Goal: Transaction & Acquisition: Purchase product/service

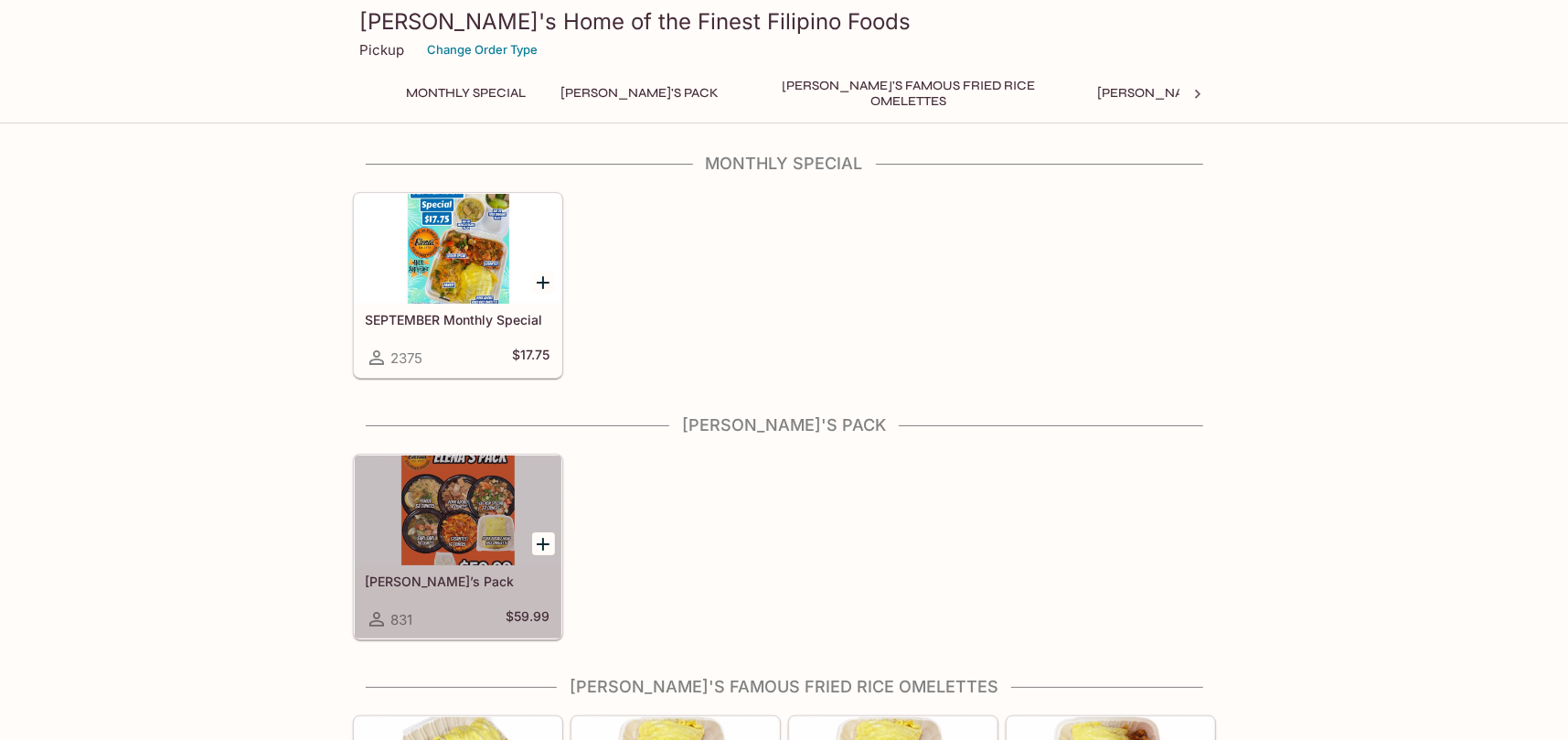
click at [470, 534] on div at bounding box center [458, 509] width 207 height 109
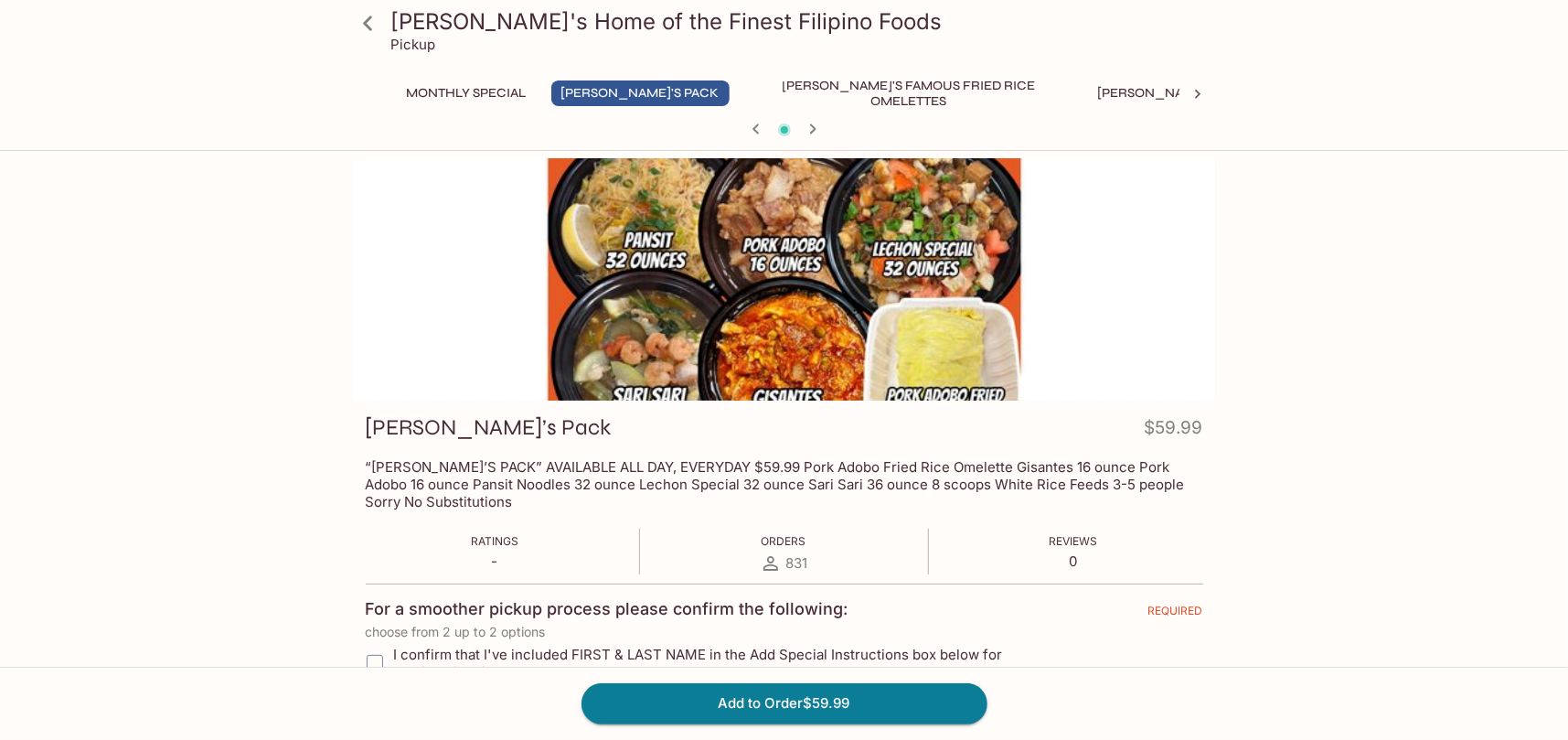
click at [438, 99] on button "Monthly Special" at bounding box center [466, 93] width 140 height 26
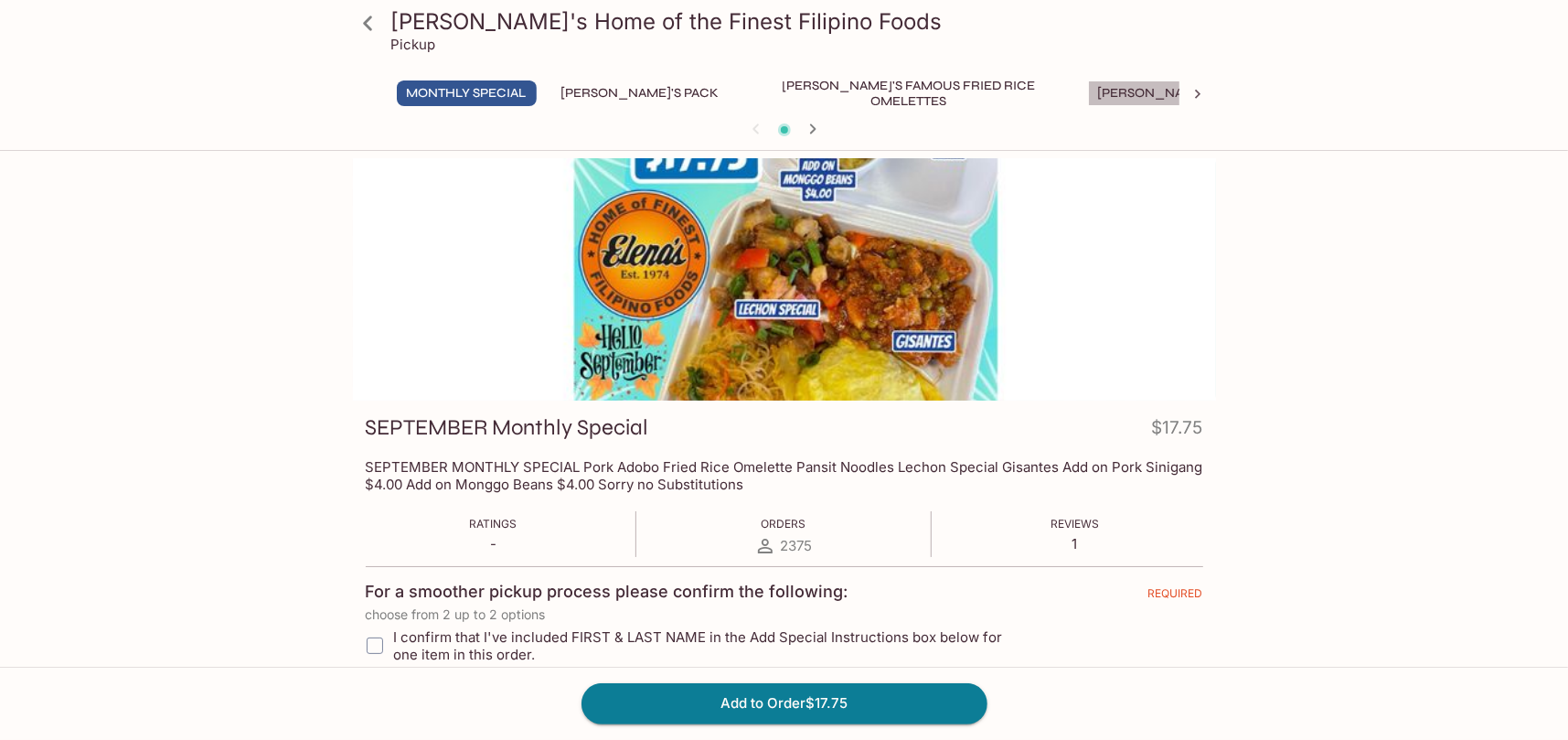
click at [1090, 93] on button "[PERSON_NAME]'s Mixed Plates" at bounding box center [1203, 93] width 233 height 26
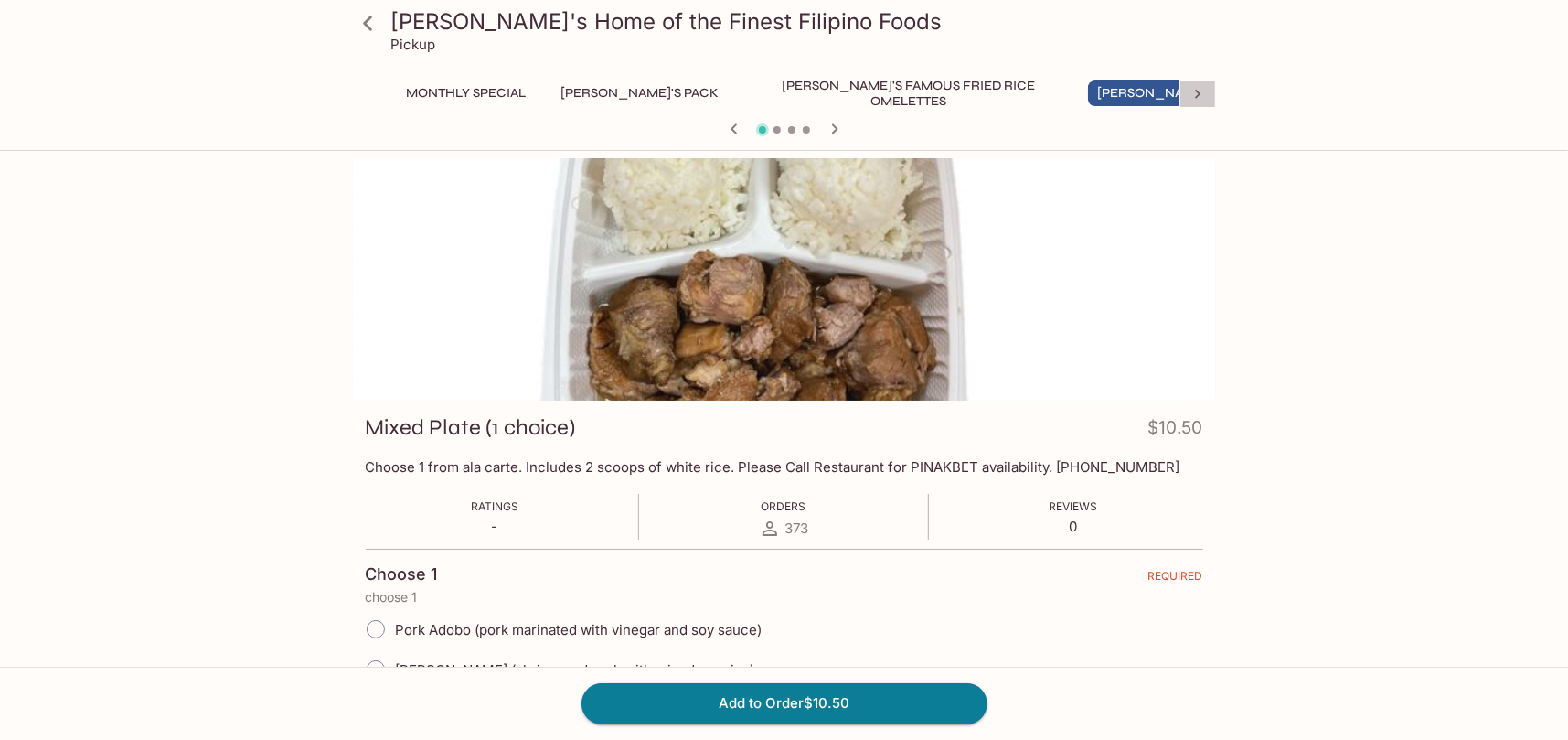
click at [1201, 96] on icon at bounding box center [1197, 94] width 18 height 18
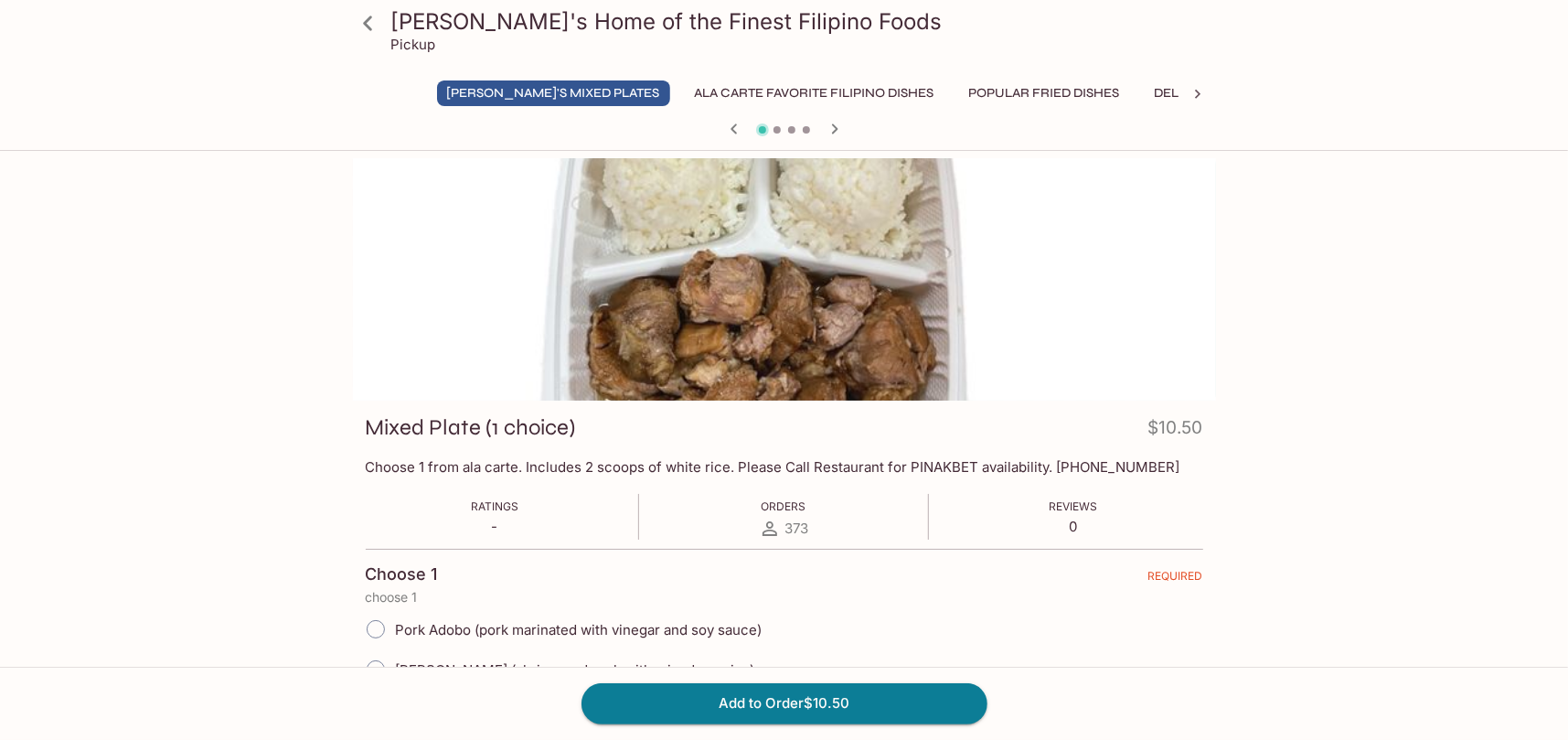
scroll to position [0, 697]
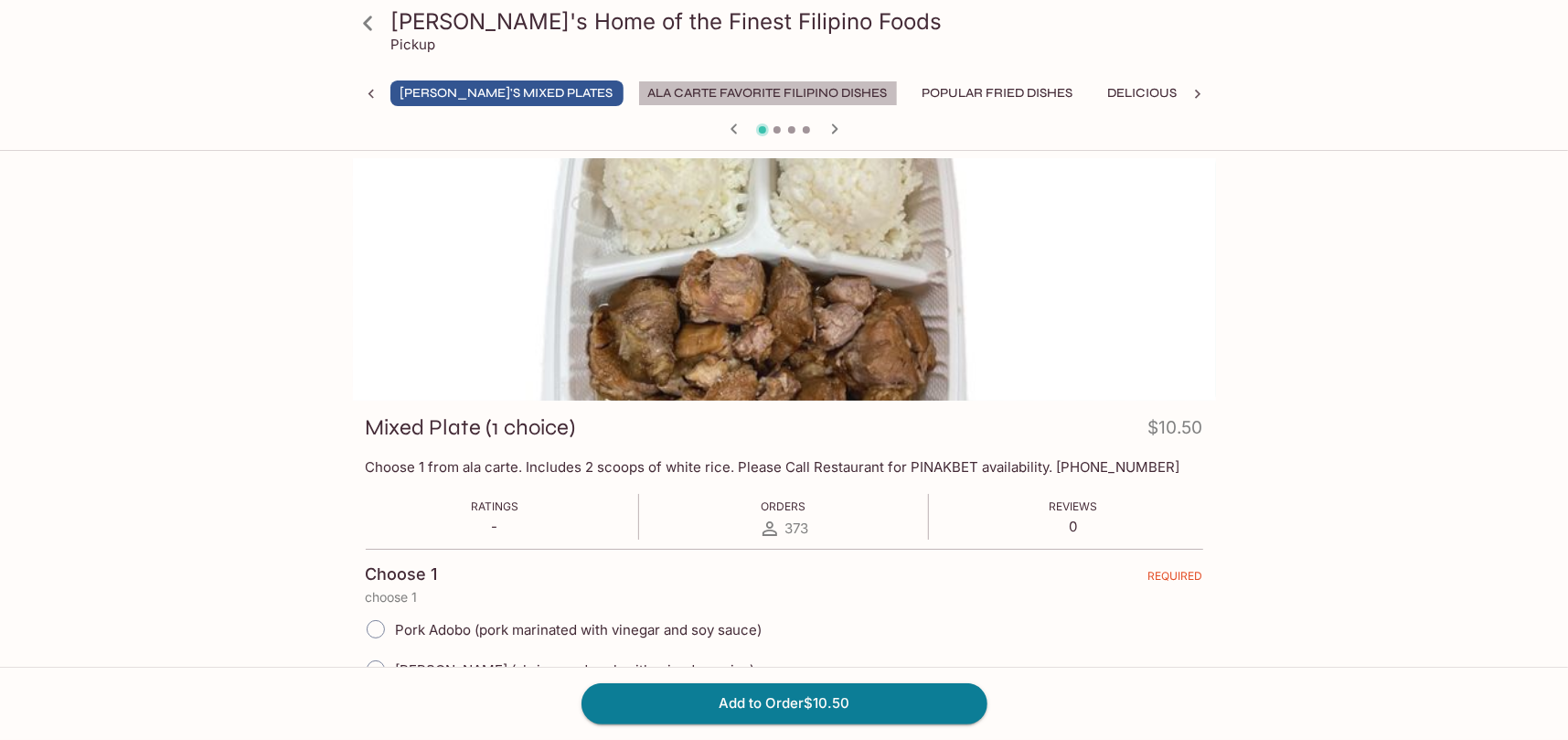
click at [638, 96] on button "Ala Carte Favorite Filipino Dishes" at bounding box center [767, 93] width 259 height 26
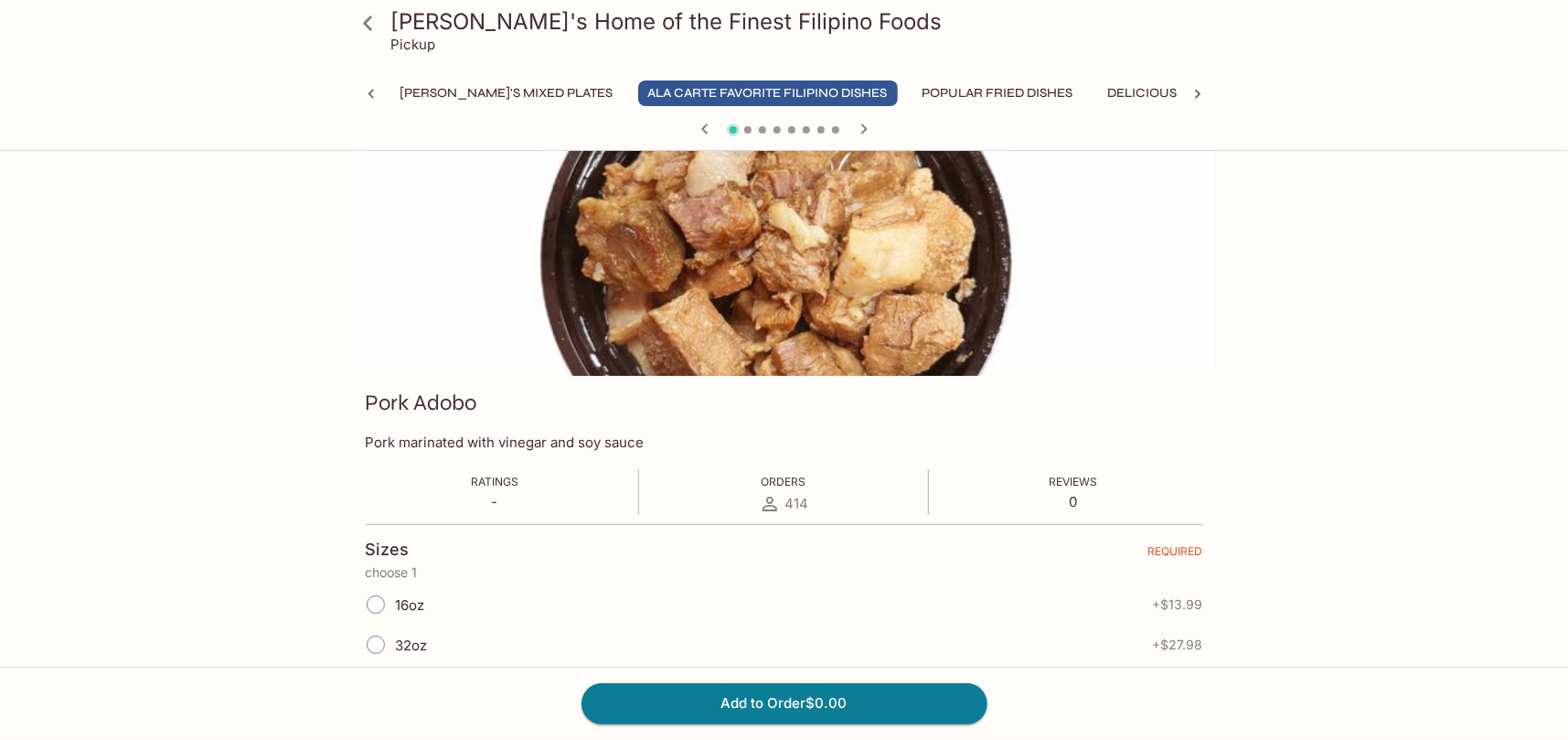
scroll to position [0, 0]
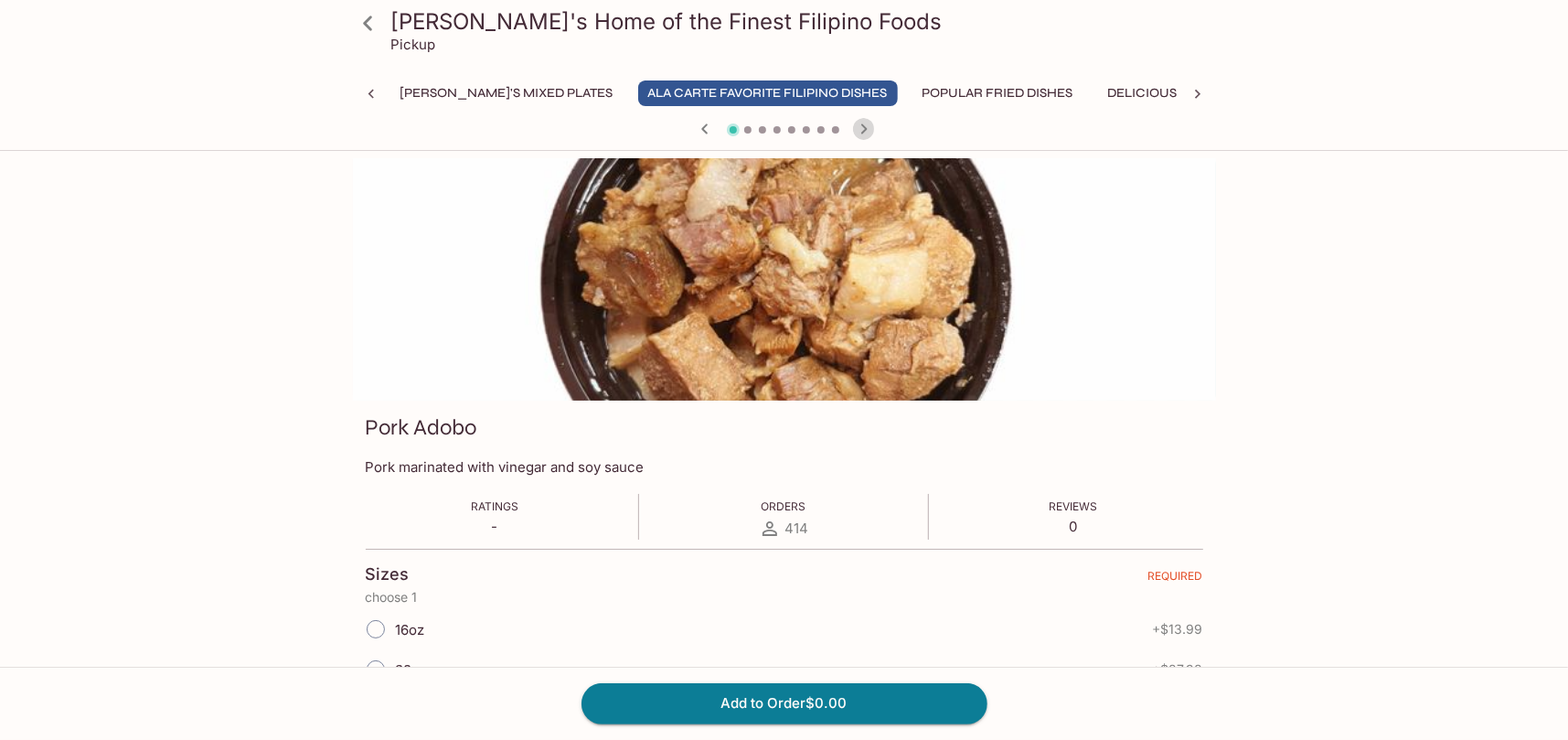
click at [862, 127] on icon "button" at bounding box center [863, 128] width 22 height 22
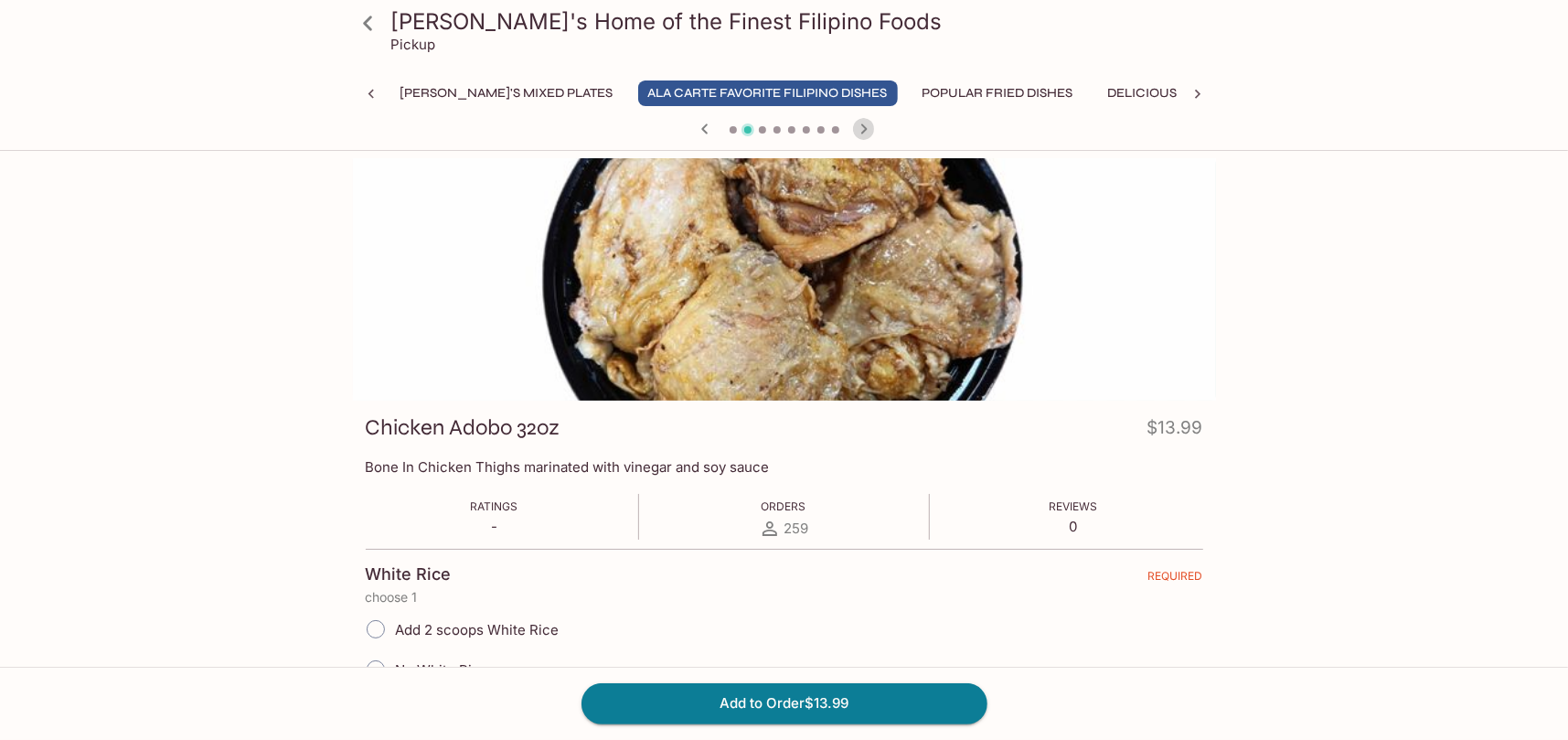
click at [862, 127] on icon "button" at bounding box center [863, 128] width 22 height 22
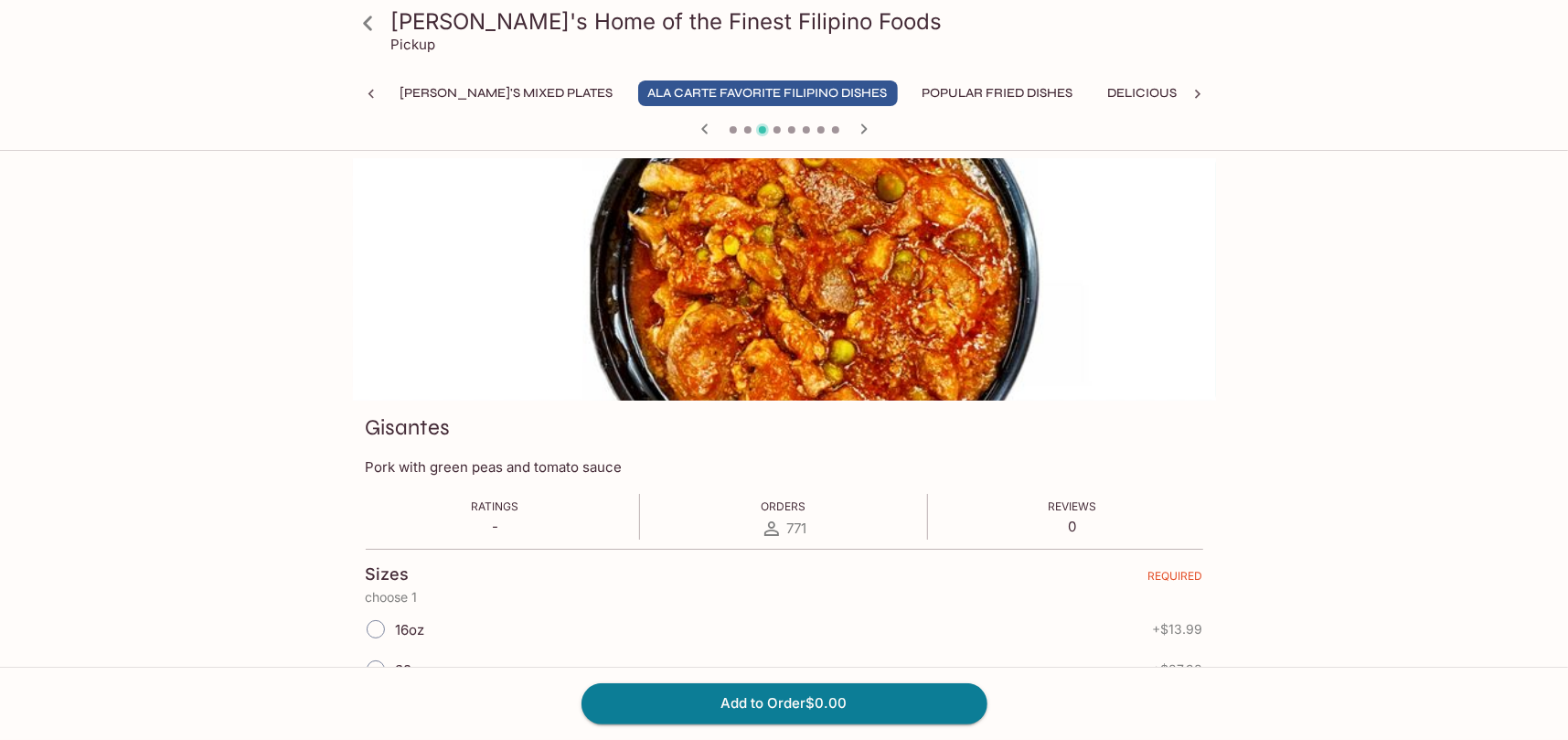
click at [862, 127] on icon "button" at bounding box center [863, 128] width 22 height 22
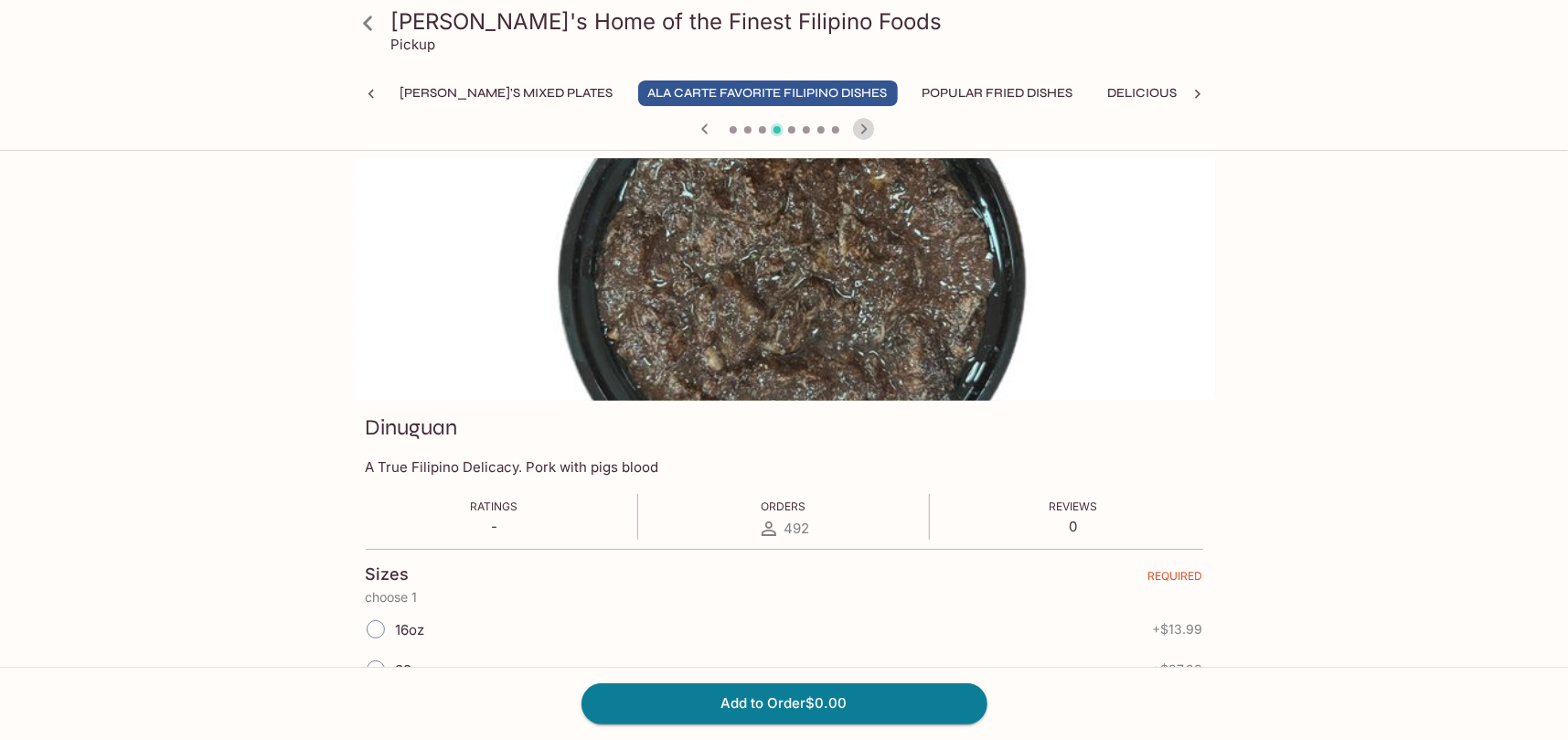
click at [862, 127] on icon "button" at bounding box center [863, 128] width 22 height 22
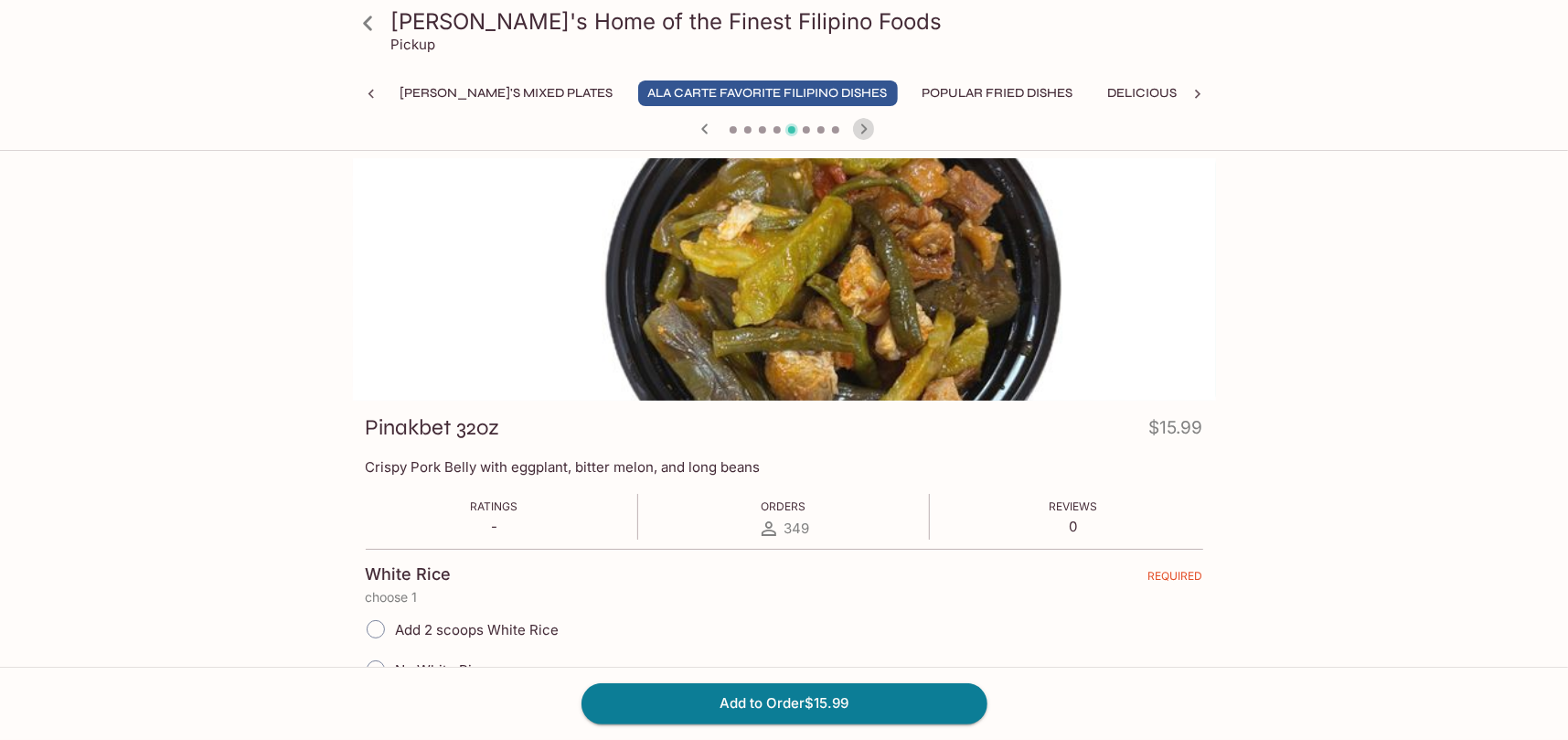
click at [862, 127] on icon "button" at bounding box center [863, 128] width 22 height 22
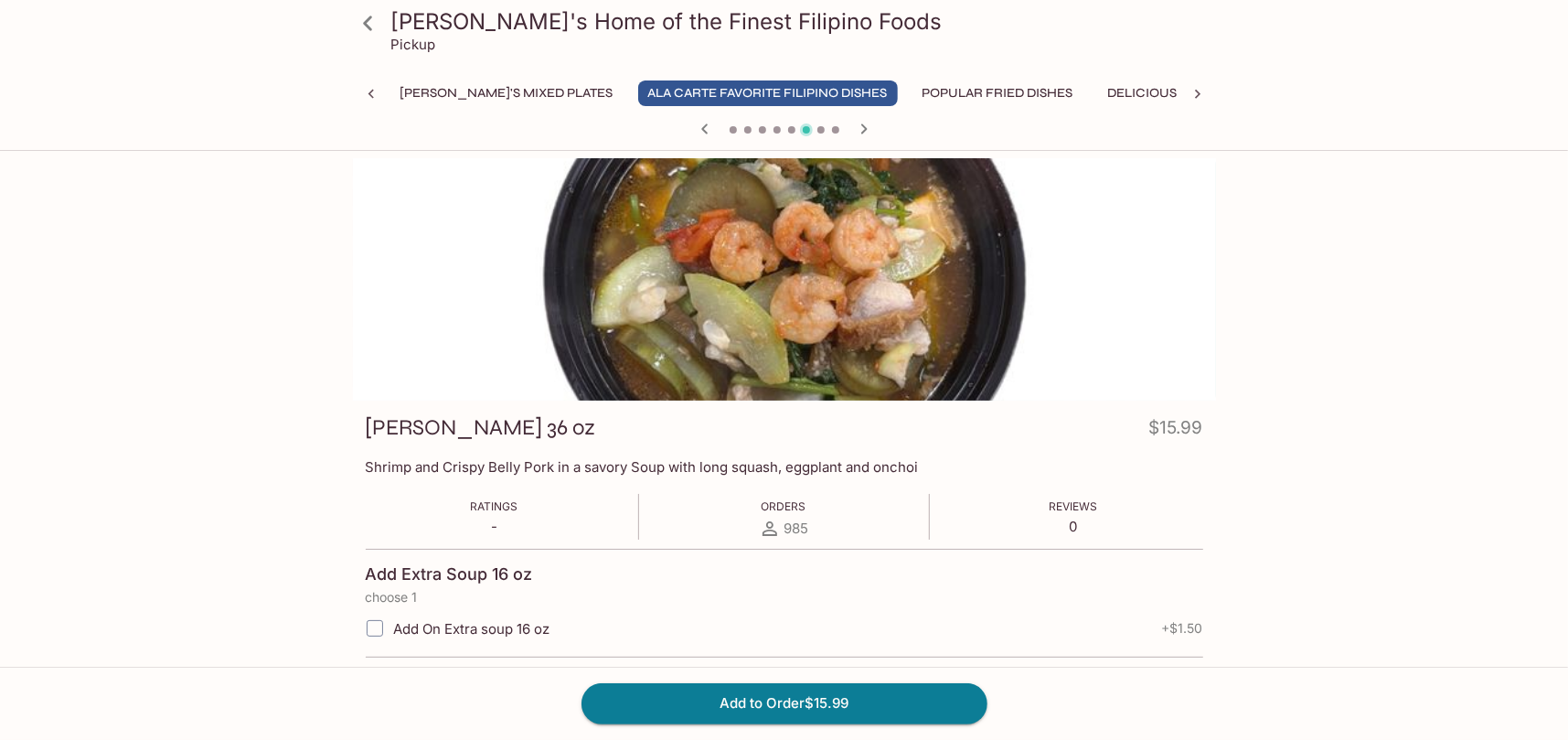
click at [862, 127] on icon "button" at bounding box center [863, 128] width 22 height 22
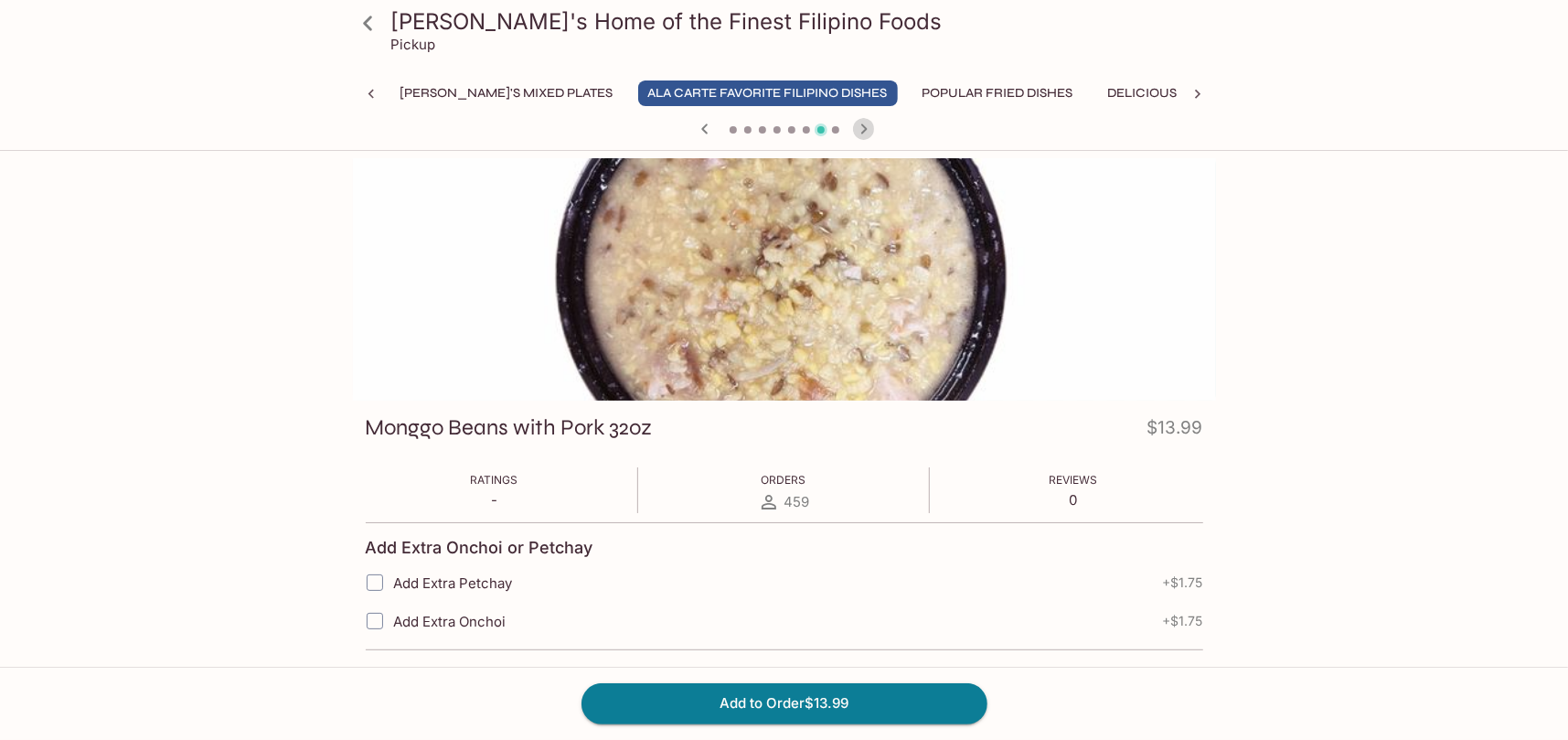
click at [862, 127] on icon "button" at bounding box center [863, 128] width 22 height 22
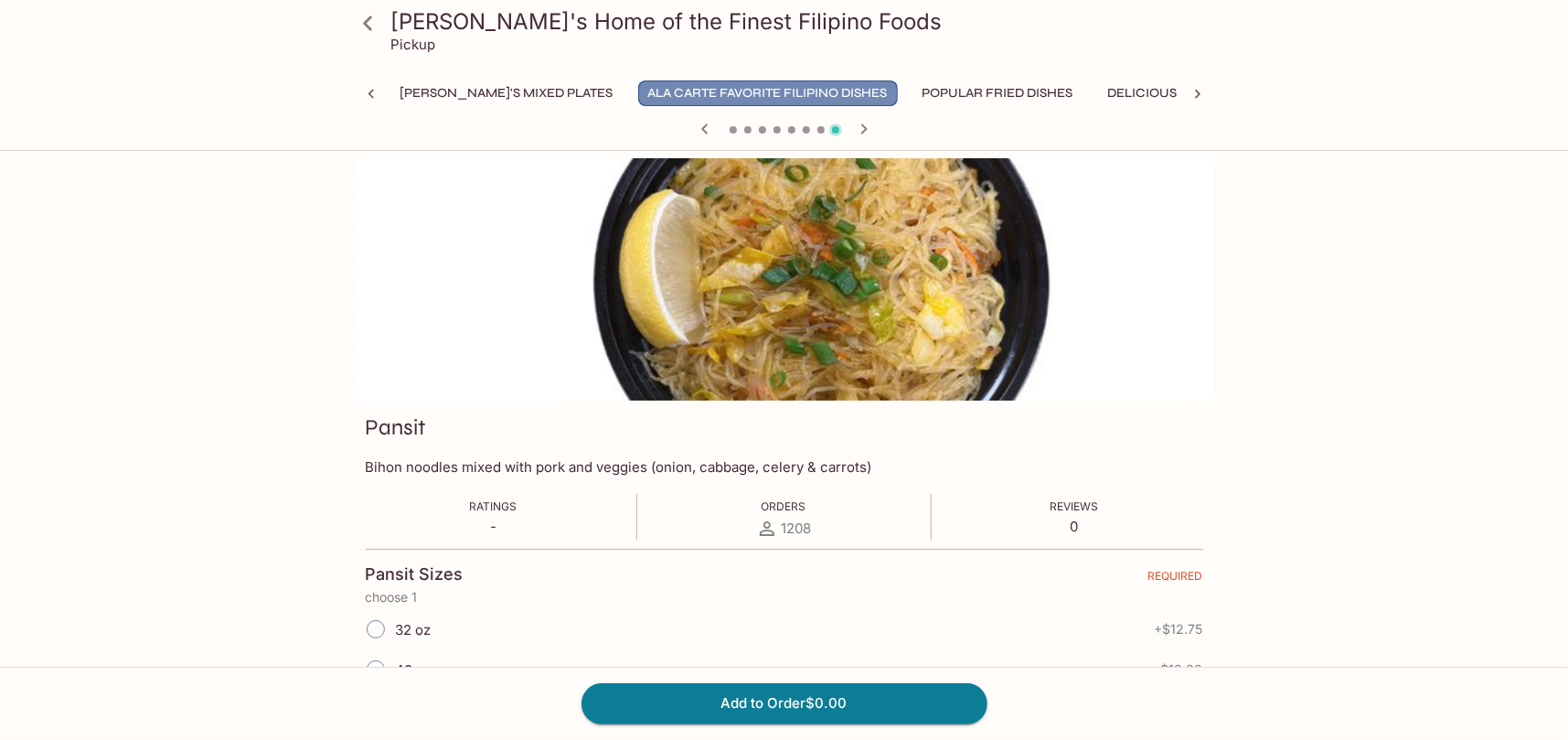
click at [638, 99] on button "Ala Carte Favorite Filipino Dishes" at bounding box center [767, 93] width 259 height 26
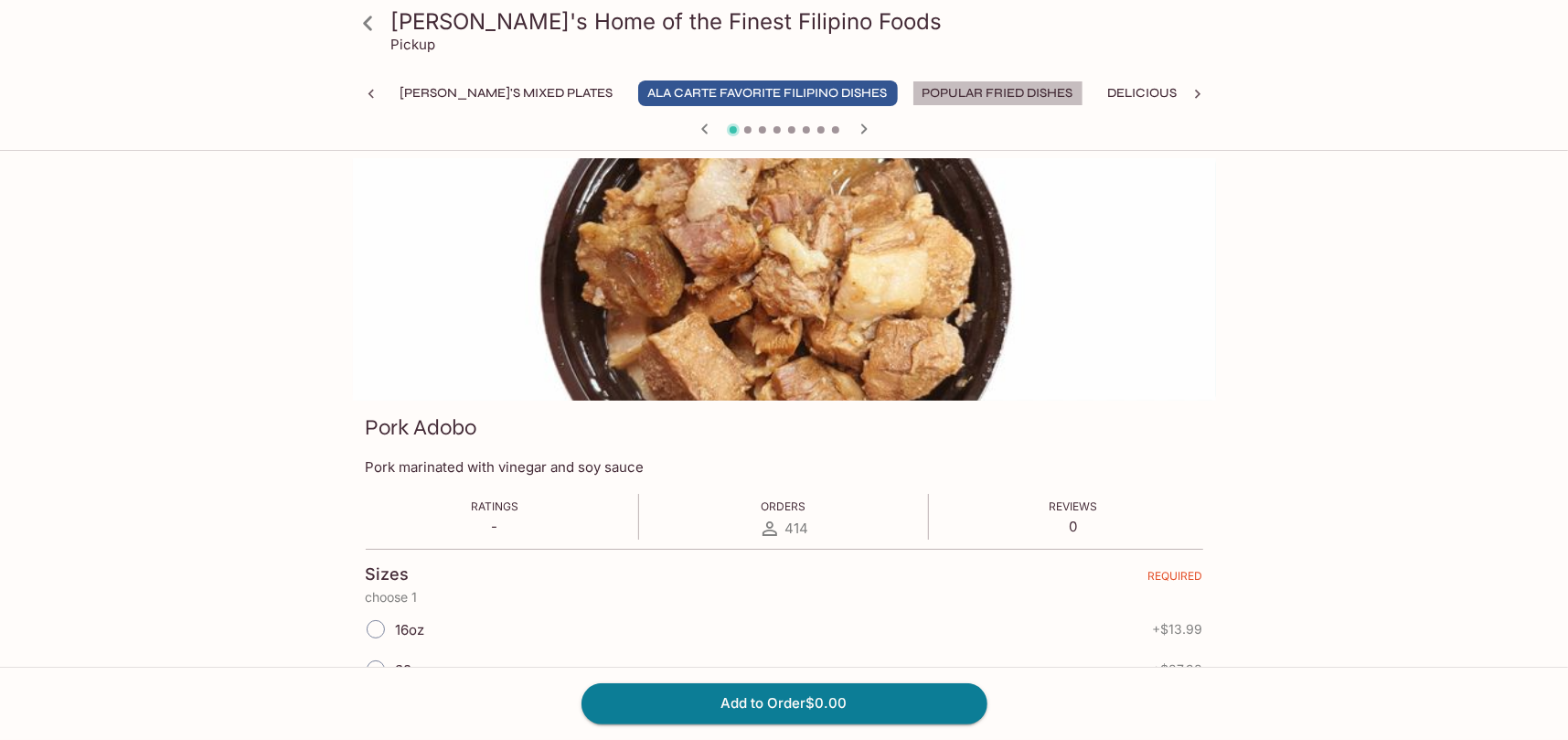
click at [912, 96] on button "Popular Fried Dishes" at bounding box center [997, 93] width 171 height 26
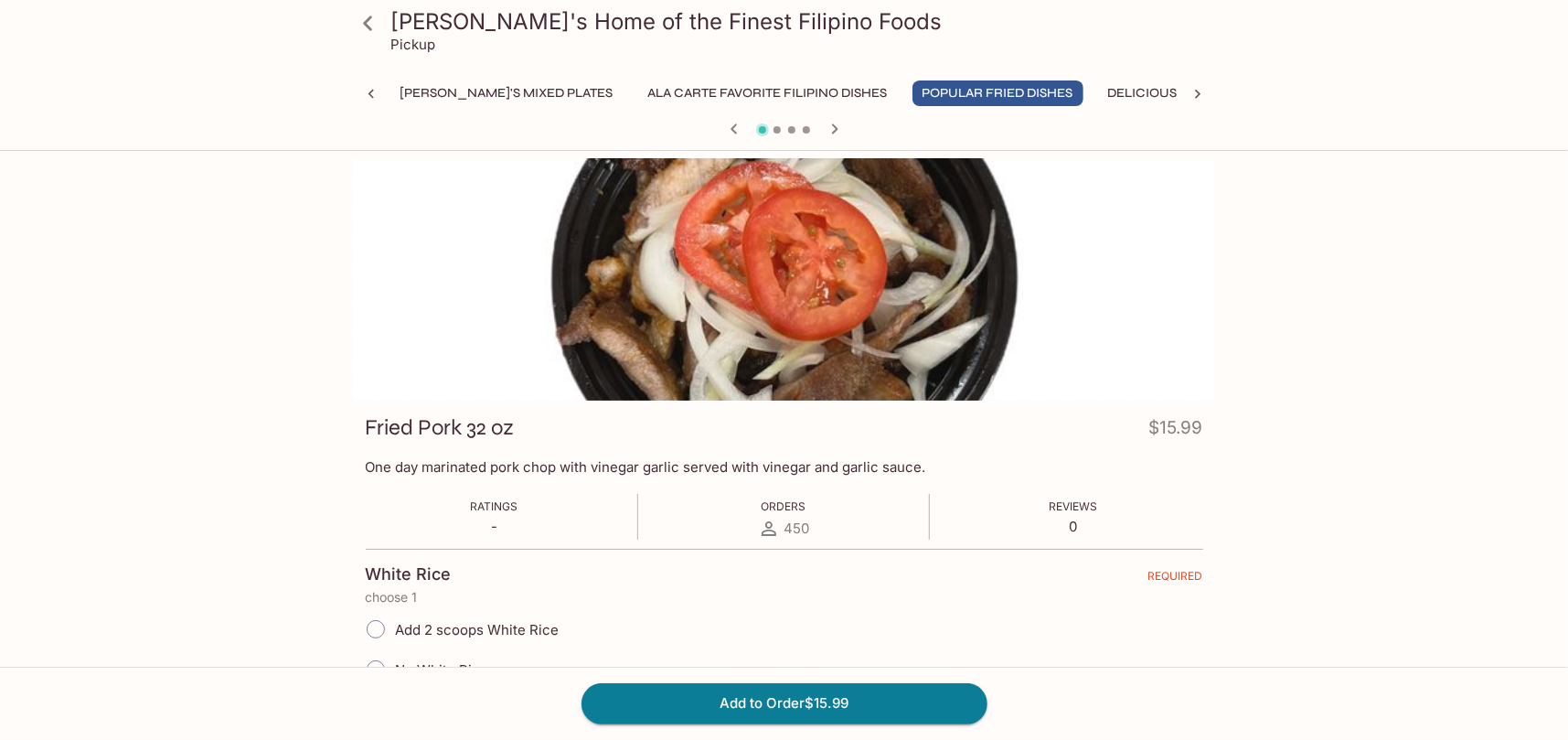
click at [835, 125] on icon "button" at bounding box center [834, 128] width 22 height 22
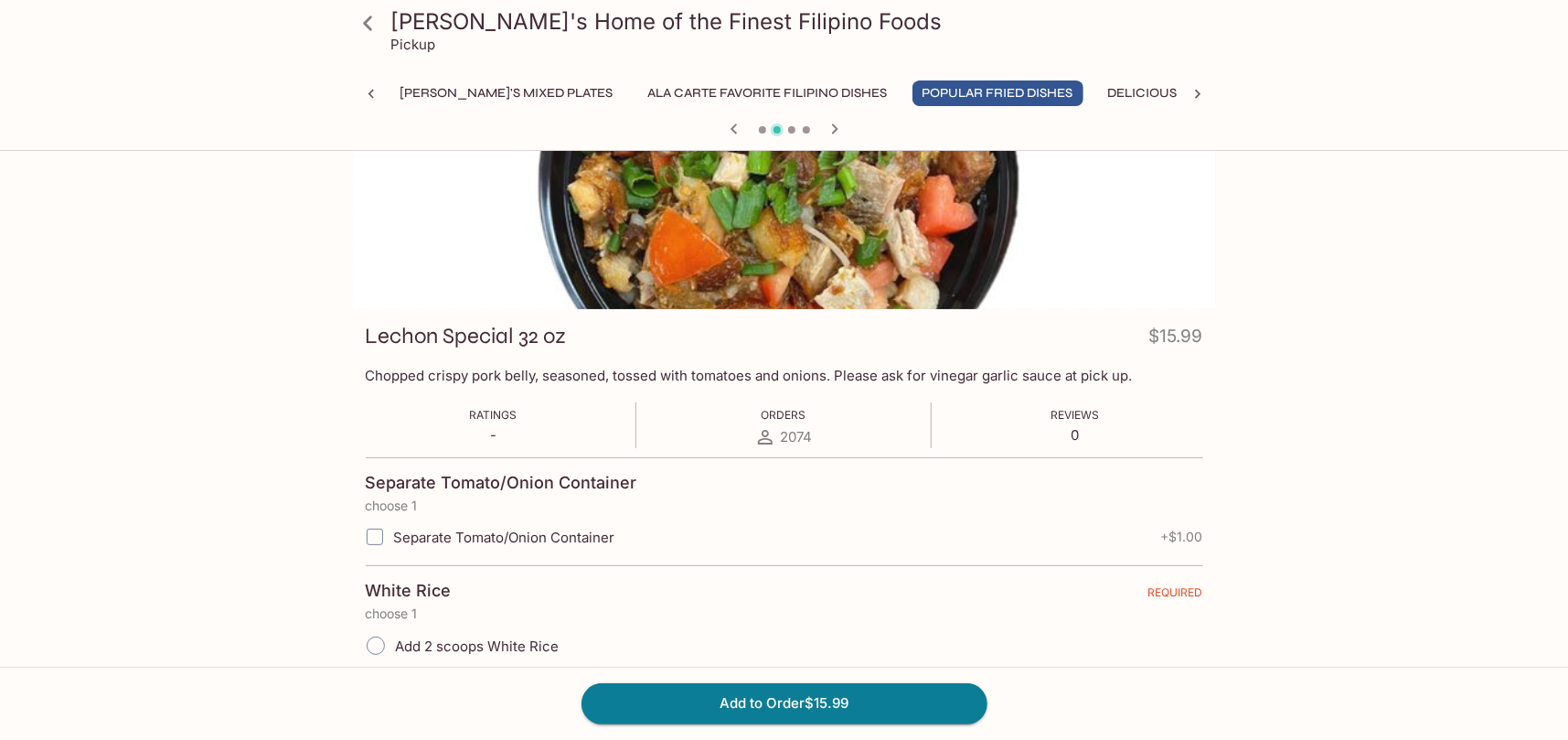
scroll to position [182, 0]
